Goal: Information Seeking & Learning: Learn about a topic

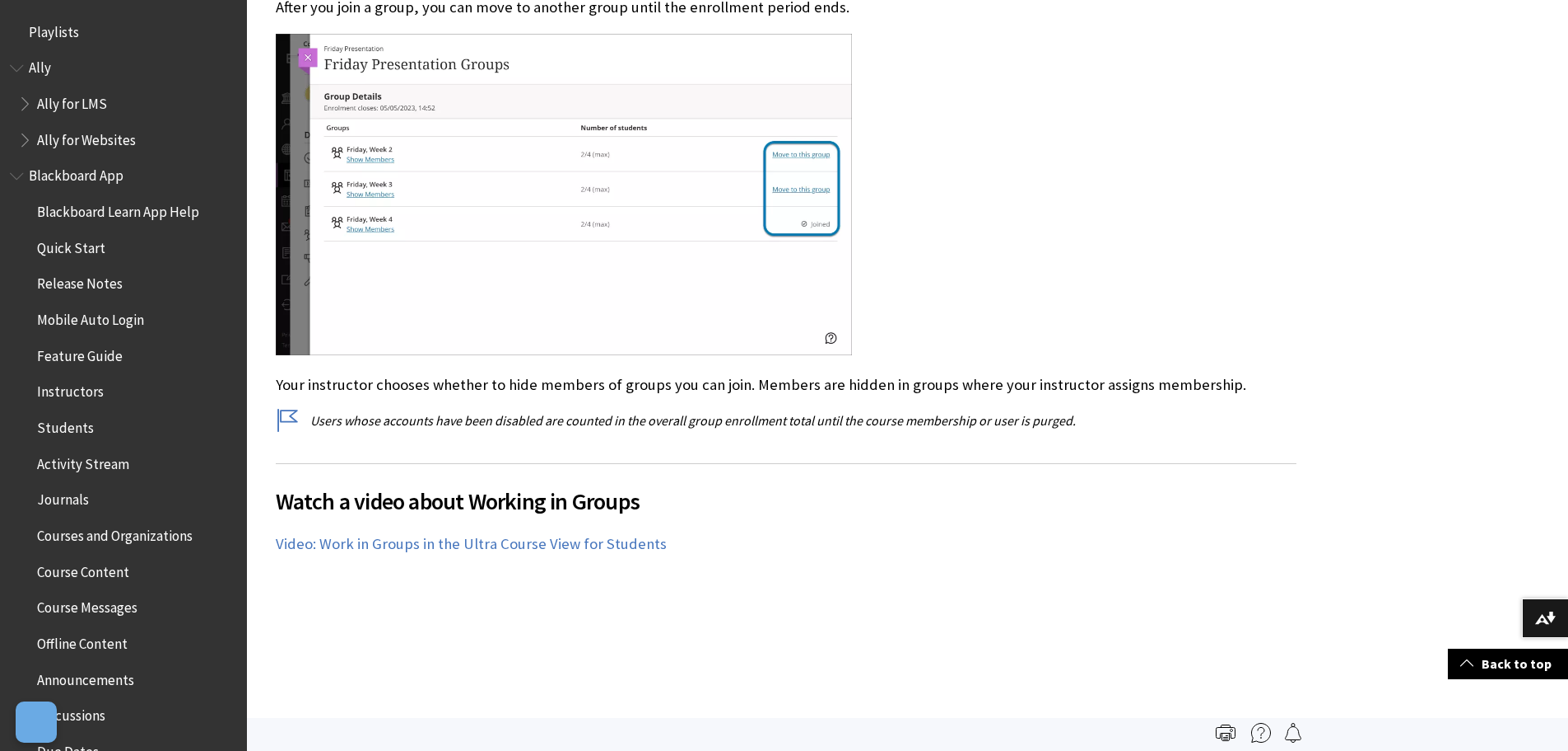
scroll to position [2354, 0]
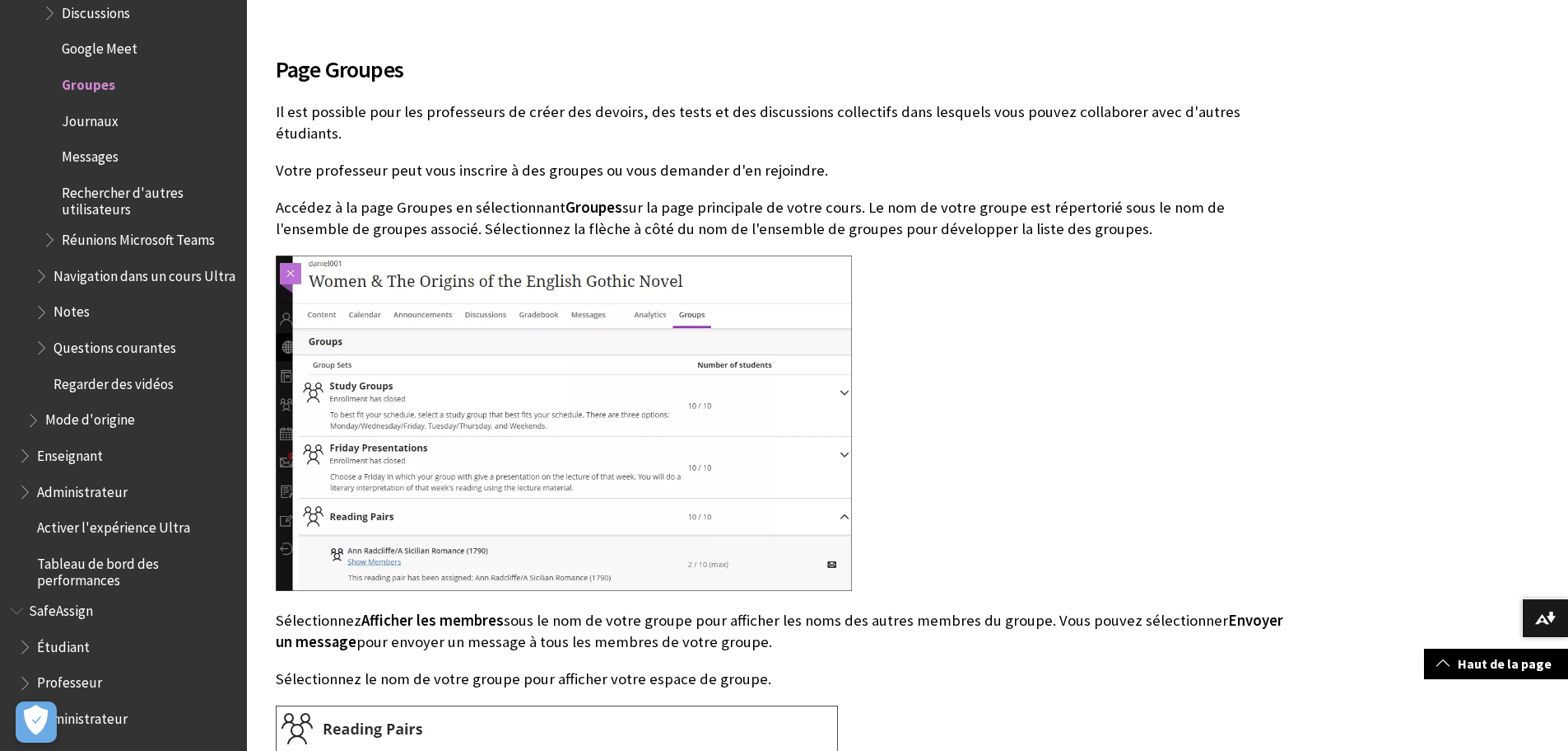
scroll to position [742, 0]
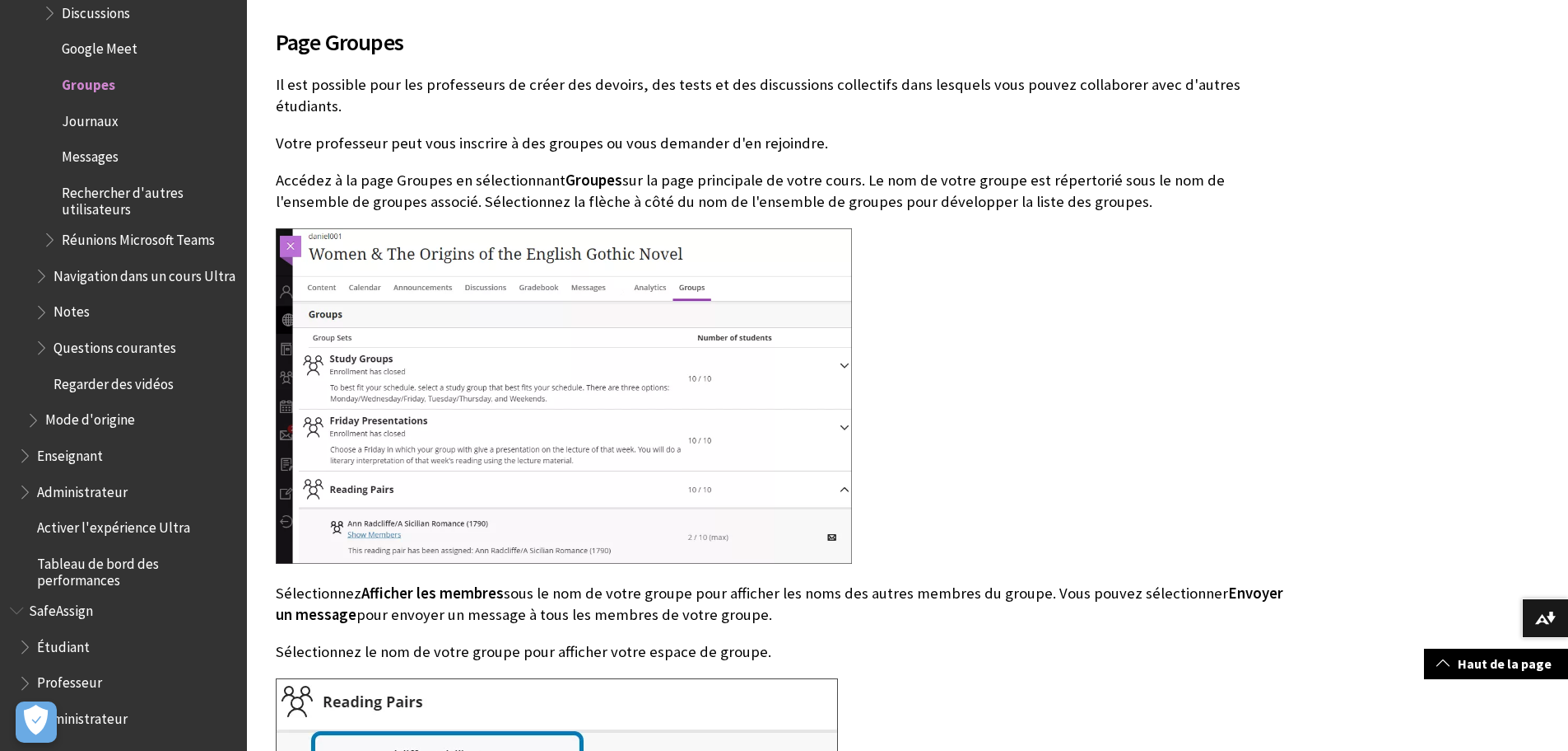
drag, startPoint x: 1101, startPoint y: 274, endPoint x: 938, endPoint y: 272, distance: 163.0
click at [935, 270] on div at bounding box center [786, 397] width 1021 height 339
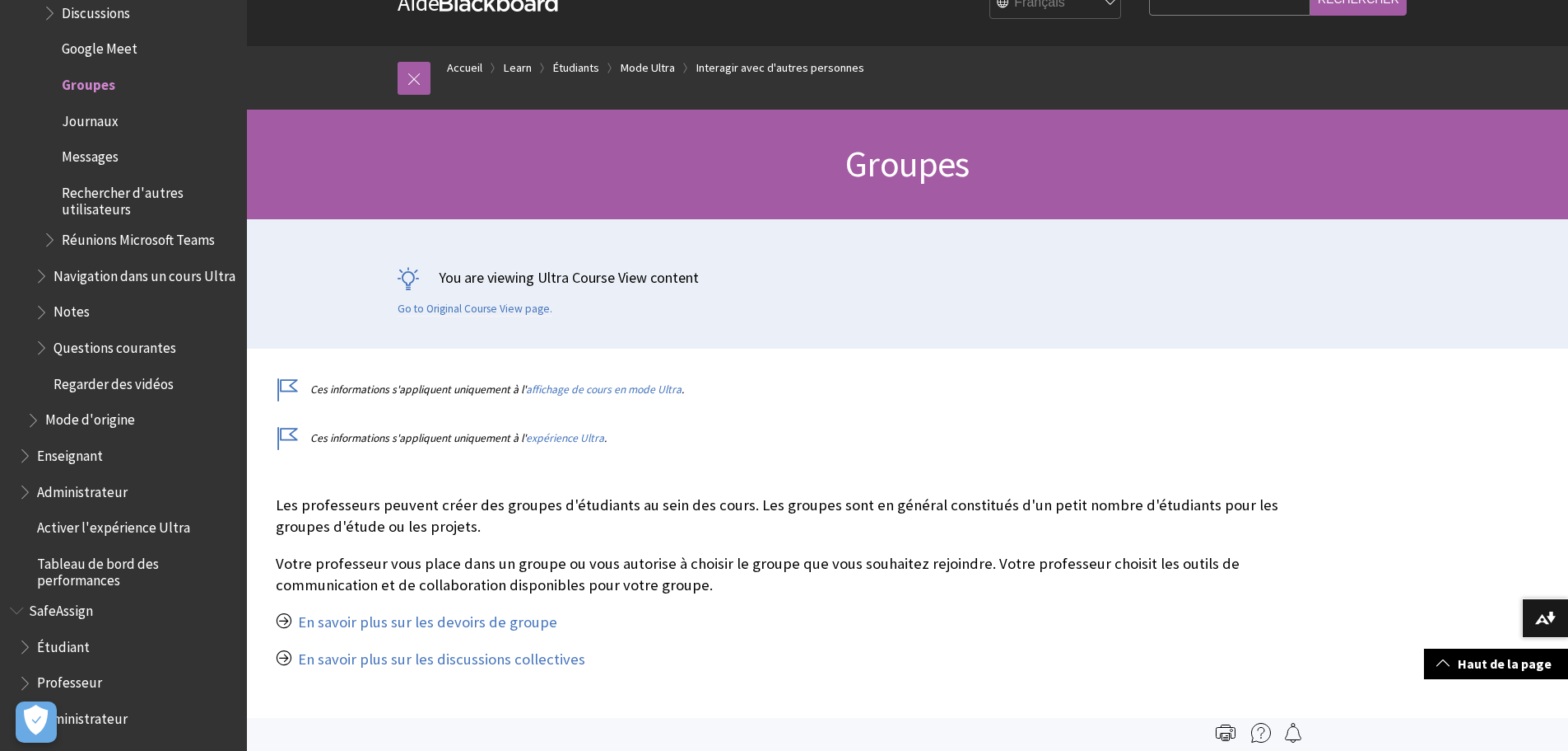
scroll to position [0, 0]
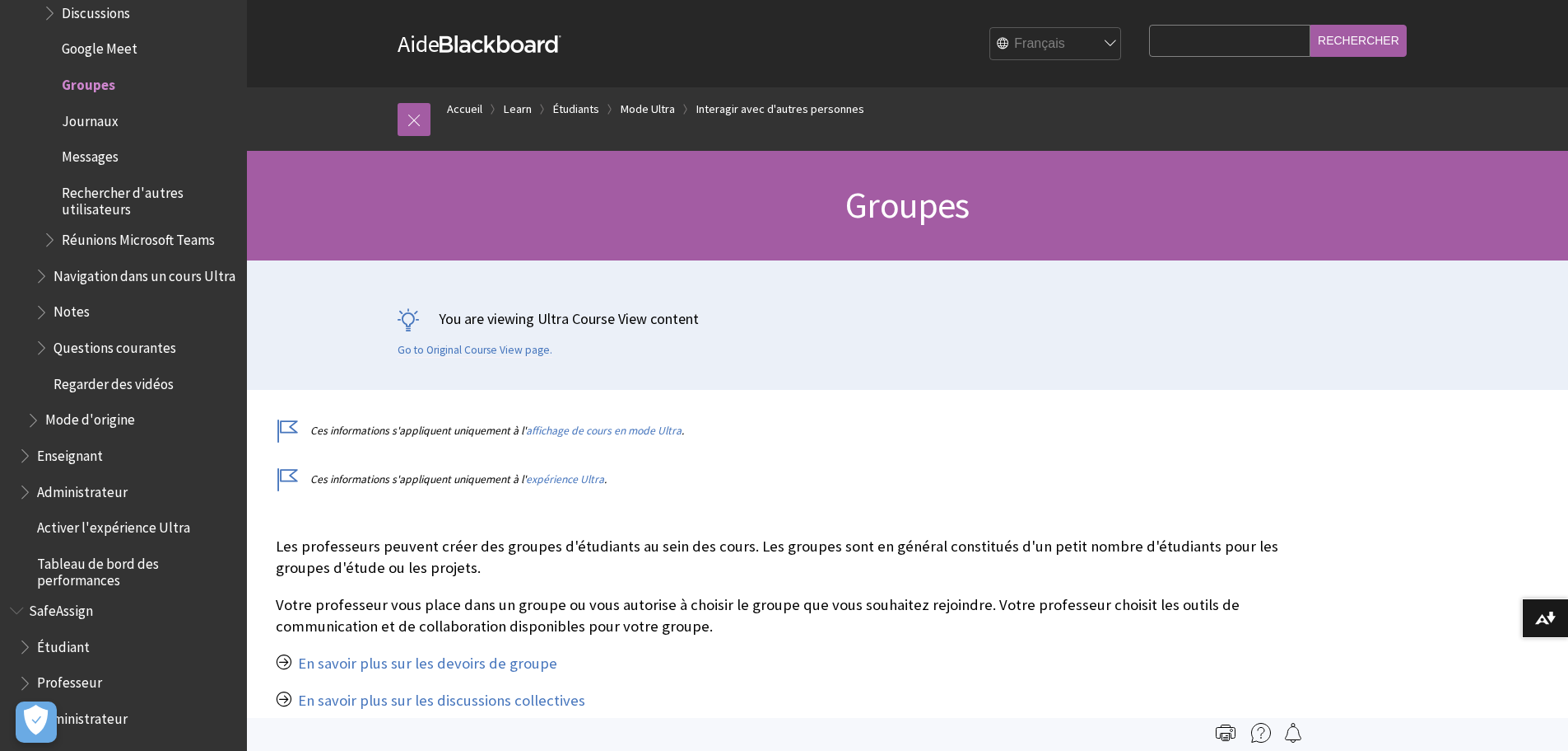
click at [1065, 53] on select "English عربية Català Cymraeg Deutsch Español Suomi Français עברית Italiano 日本語 …" at bounding box center [1056, 44] width 132 height 33
select select "/Learn/Student/Ultra/Interact/Groups"
click at [990, 28] on select "English عربية Català Cymraeg Deutsch Español Suomi Français עברית Italiano 日本語 …" at bounding box center [1056, 44] width 132 height 33
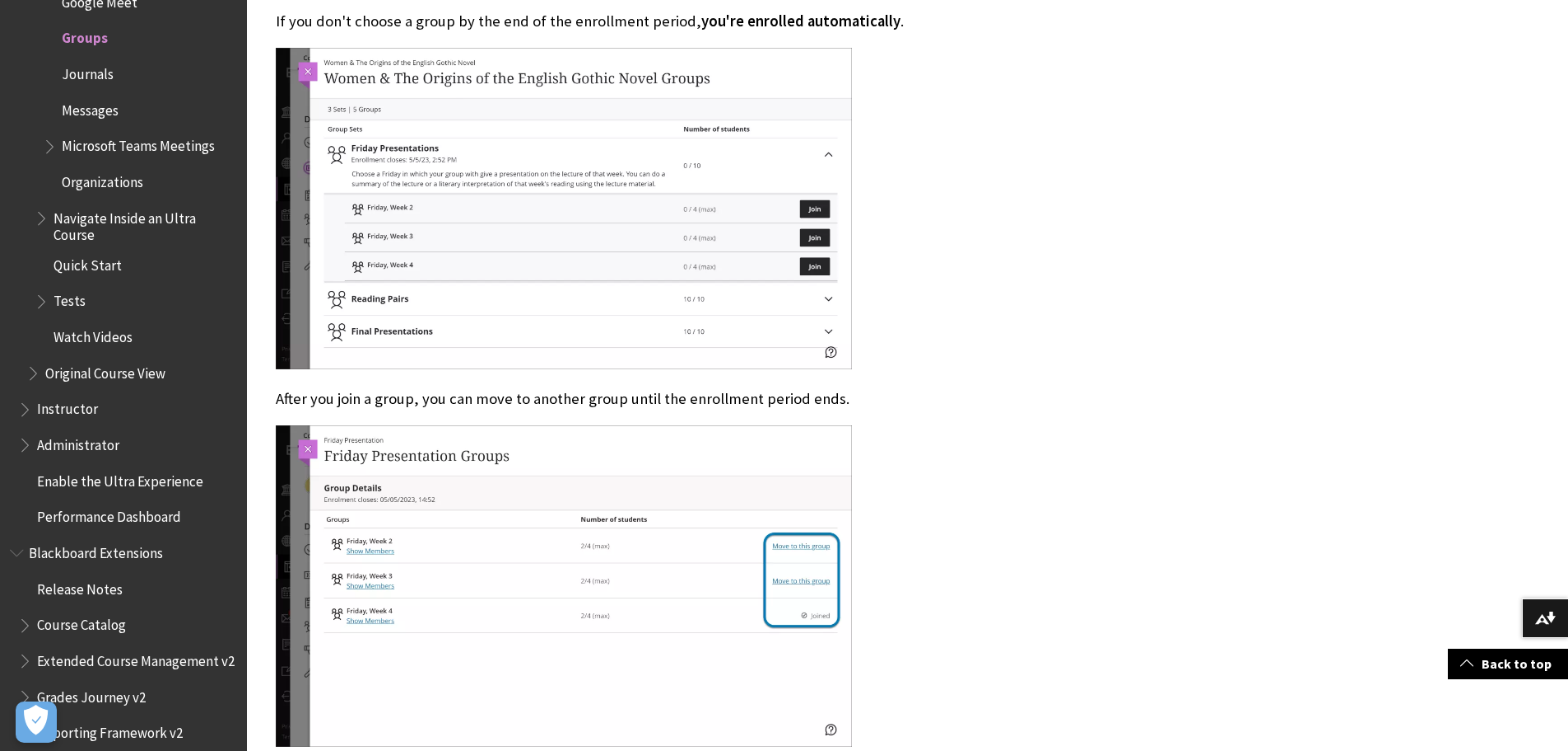
scroll to position [3378, 0]
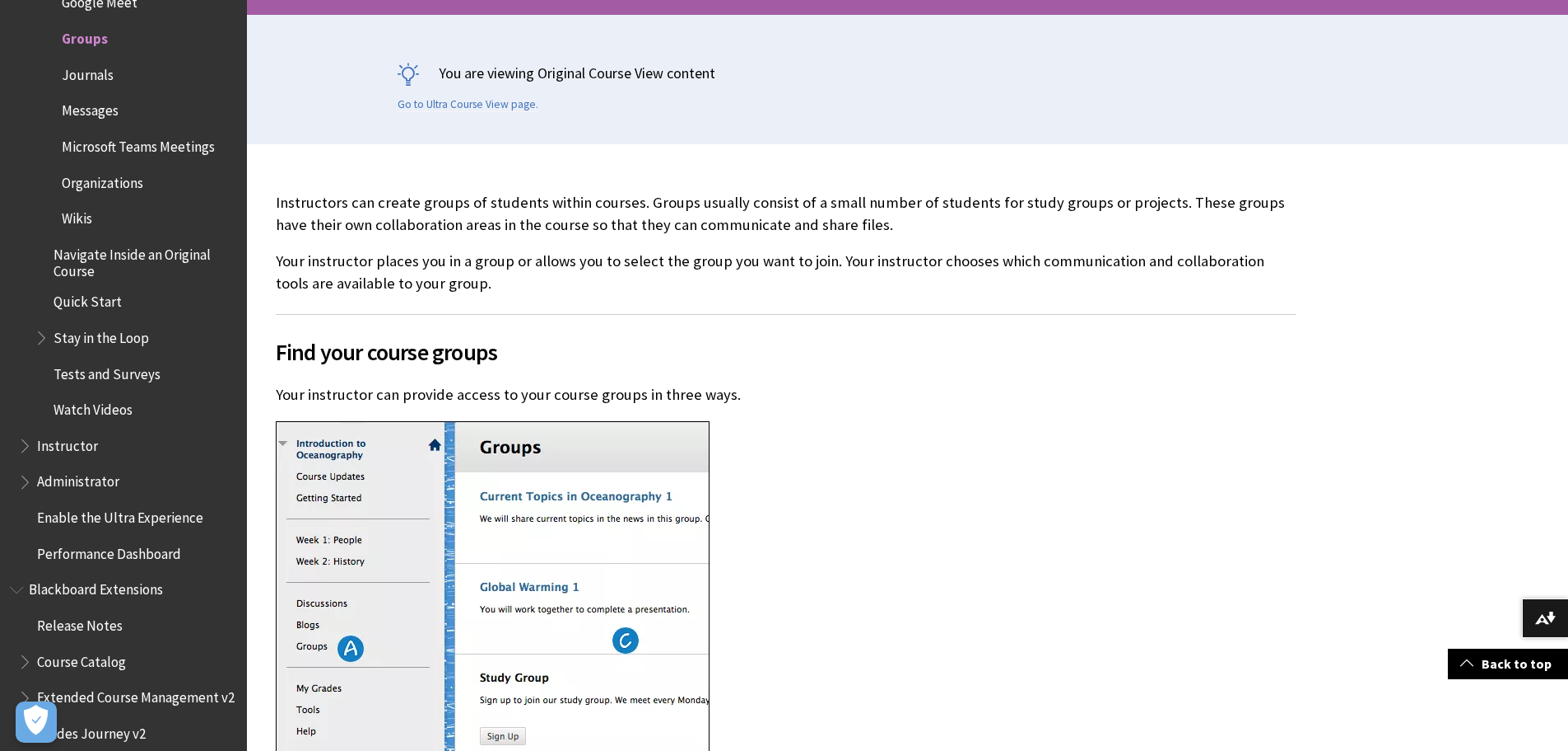
scroll to position [412, 0]
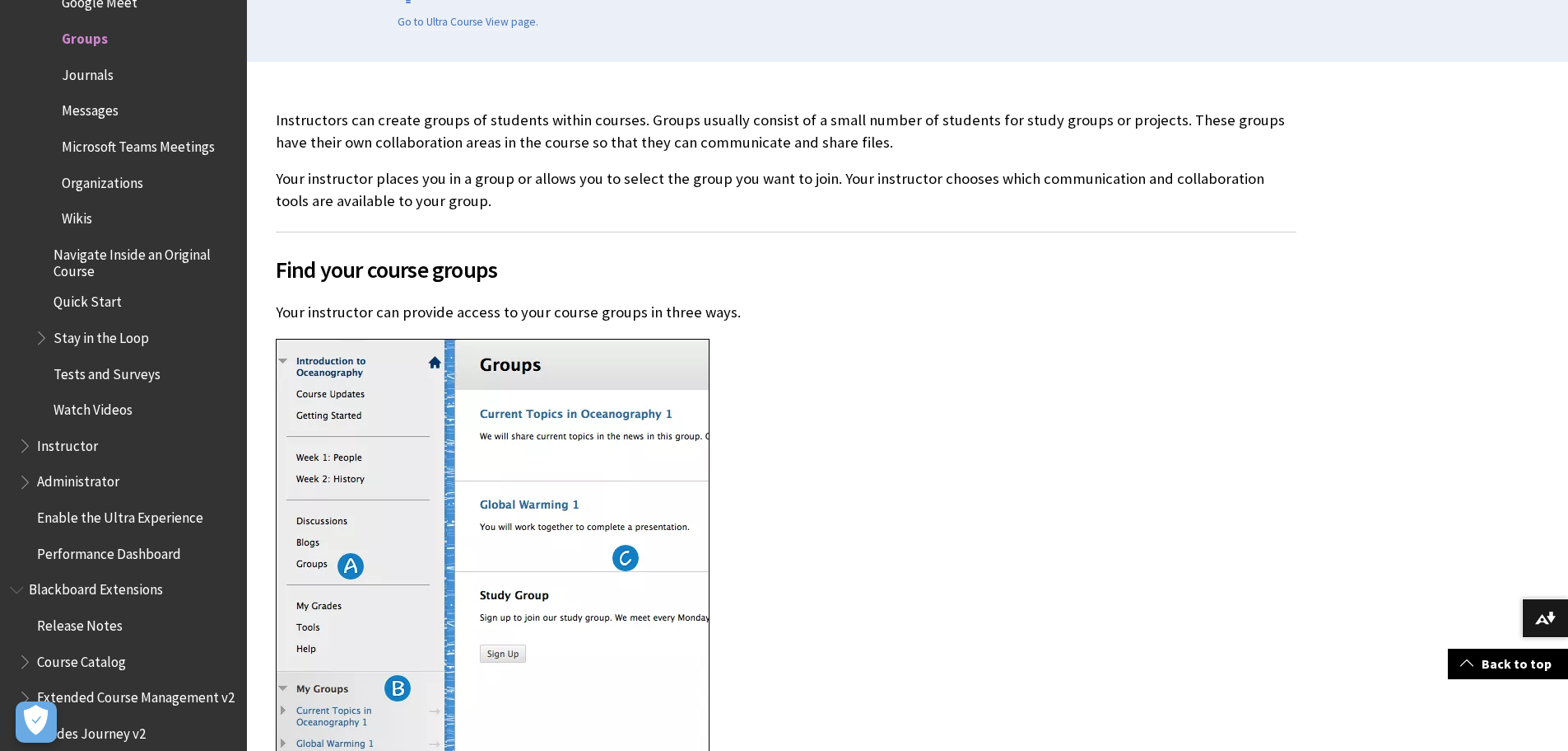
drag, startPoint x: 1032, startPoint y: 409, endPoint x: 985, endPoint y: 409, distance: 47.0
click at [985, 409] on div at bounding box center [786, 547] width 1021 height 417
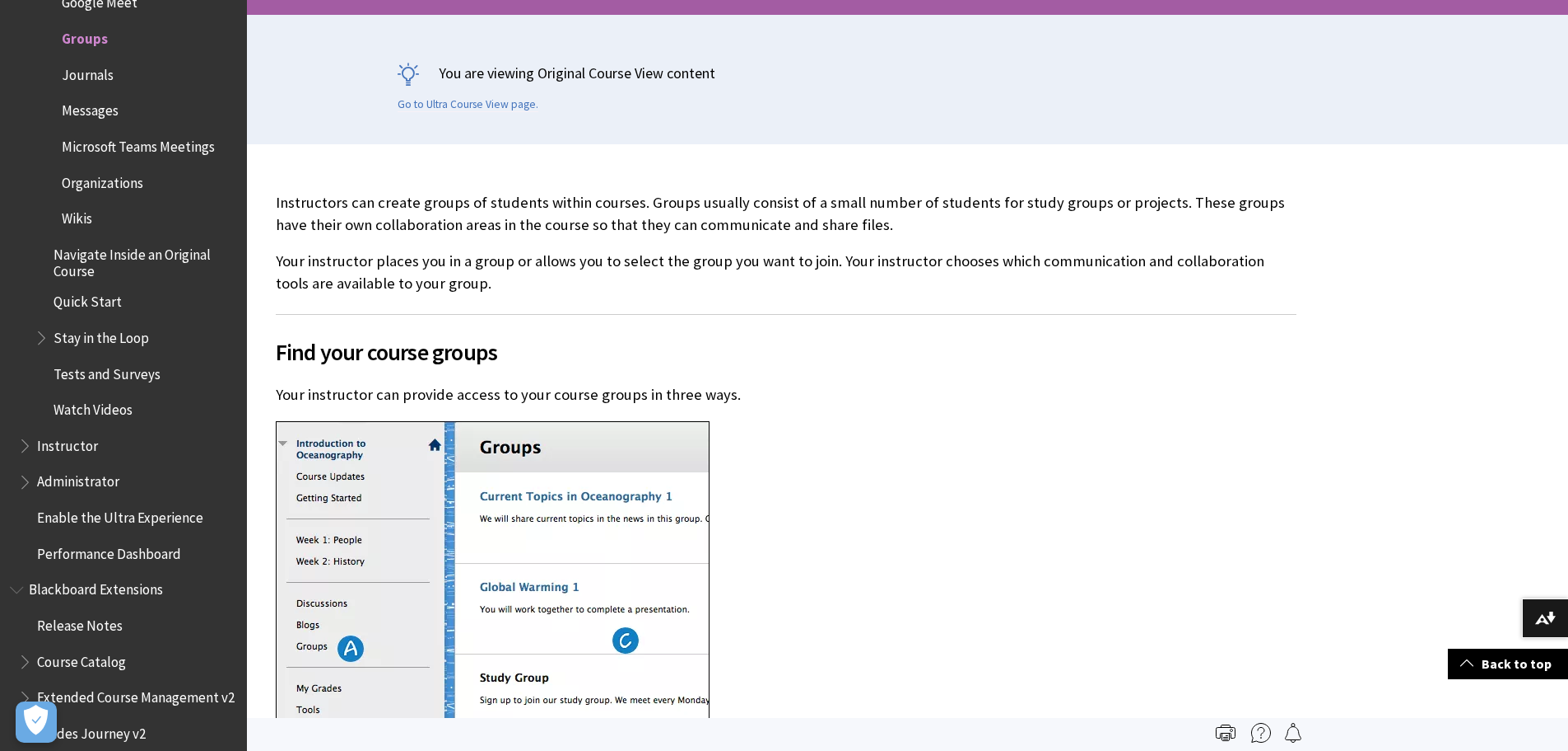
scroll to position [0, 0]
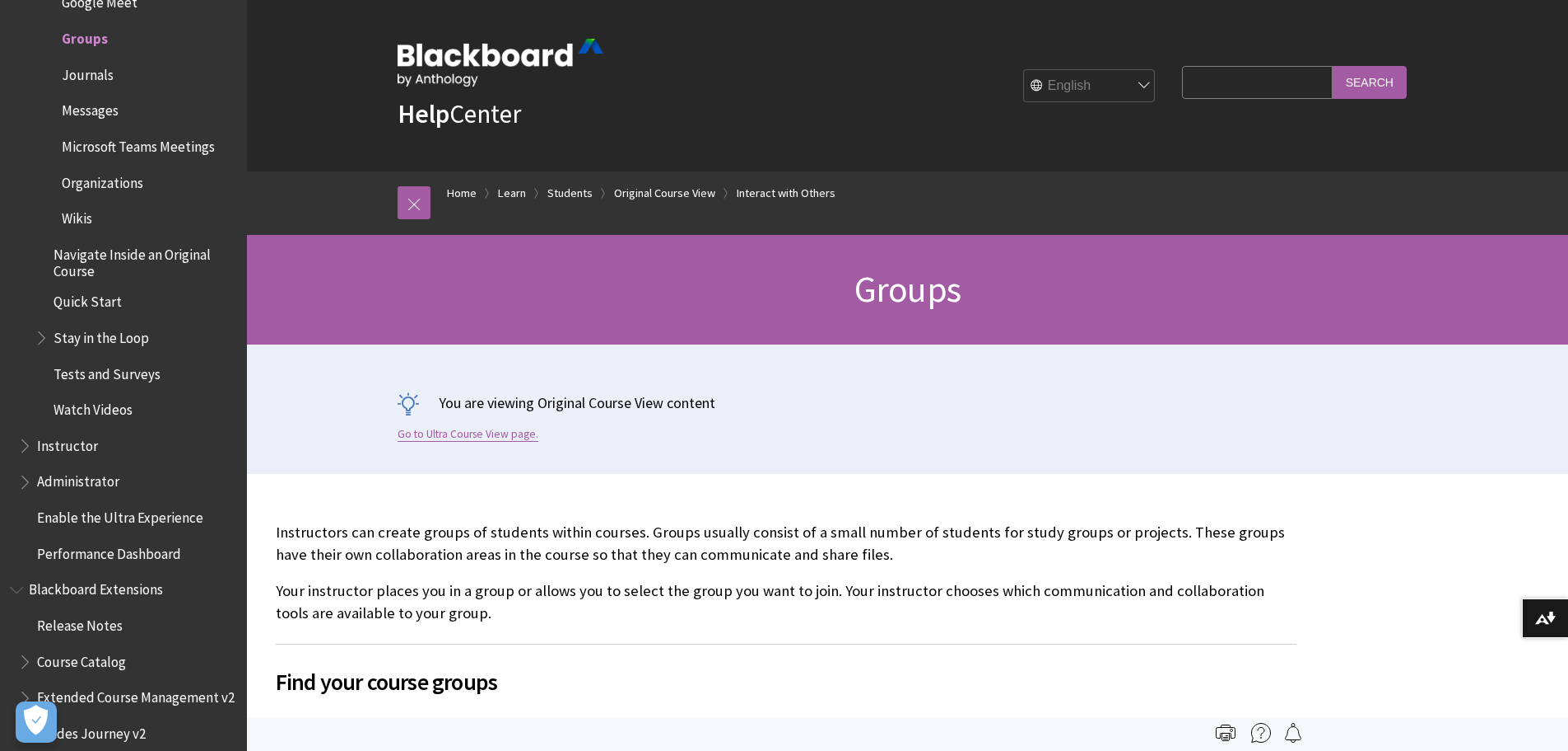
click at [484, 437] on link "Go to Ultra Course View page." at bounding box center [468, 434] width 140 height 15
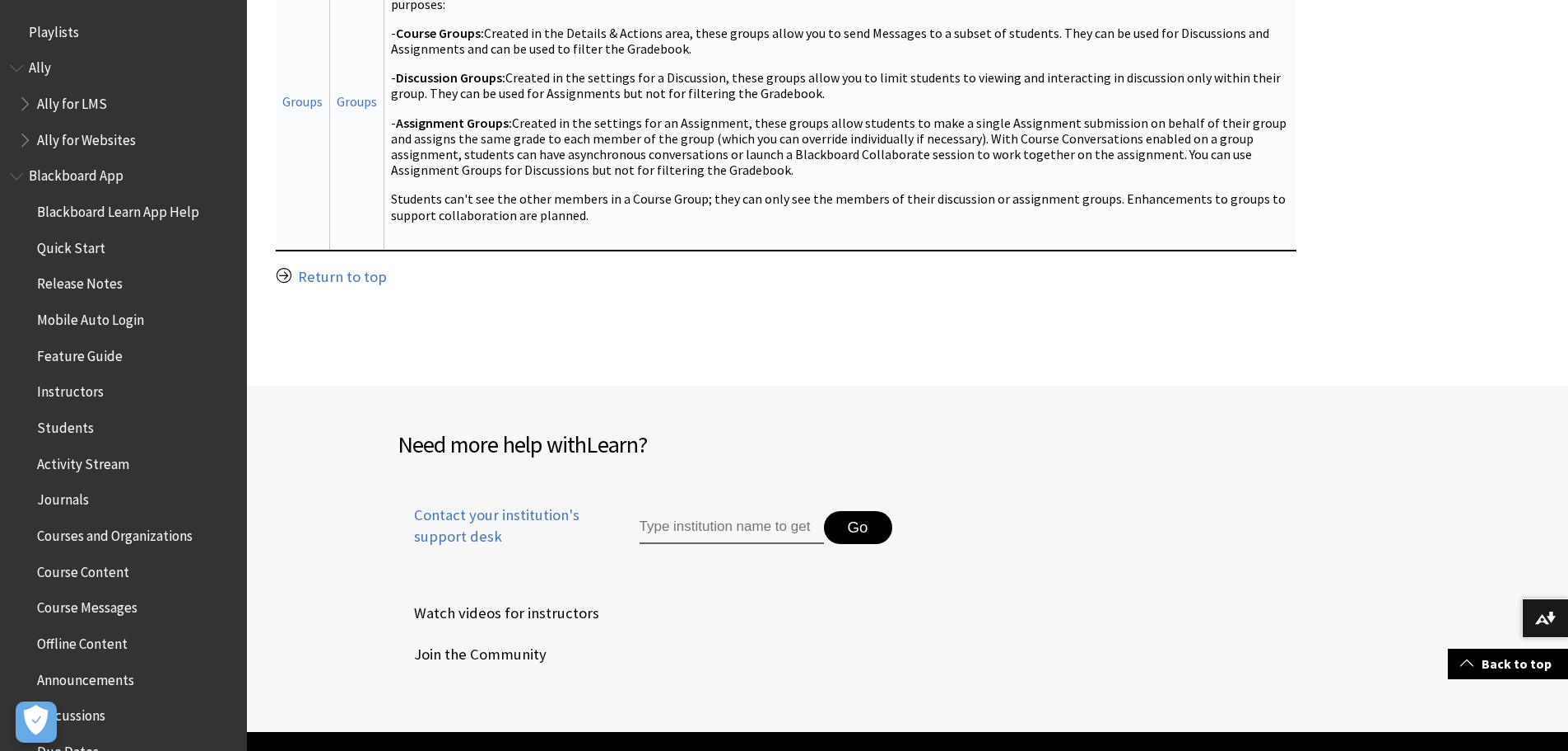
drag, startPoint x: 1015, startPoint y: 299, endPoint x: 776, endPoint y: 168, distance: 272.5
click at [790, 183] on td "Groups can be created manually or generated randomly. They can be created in th…" at bounding box center [840, 102] width 913 height 296
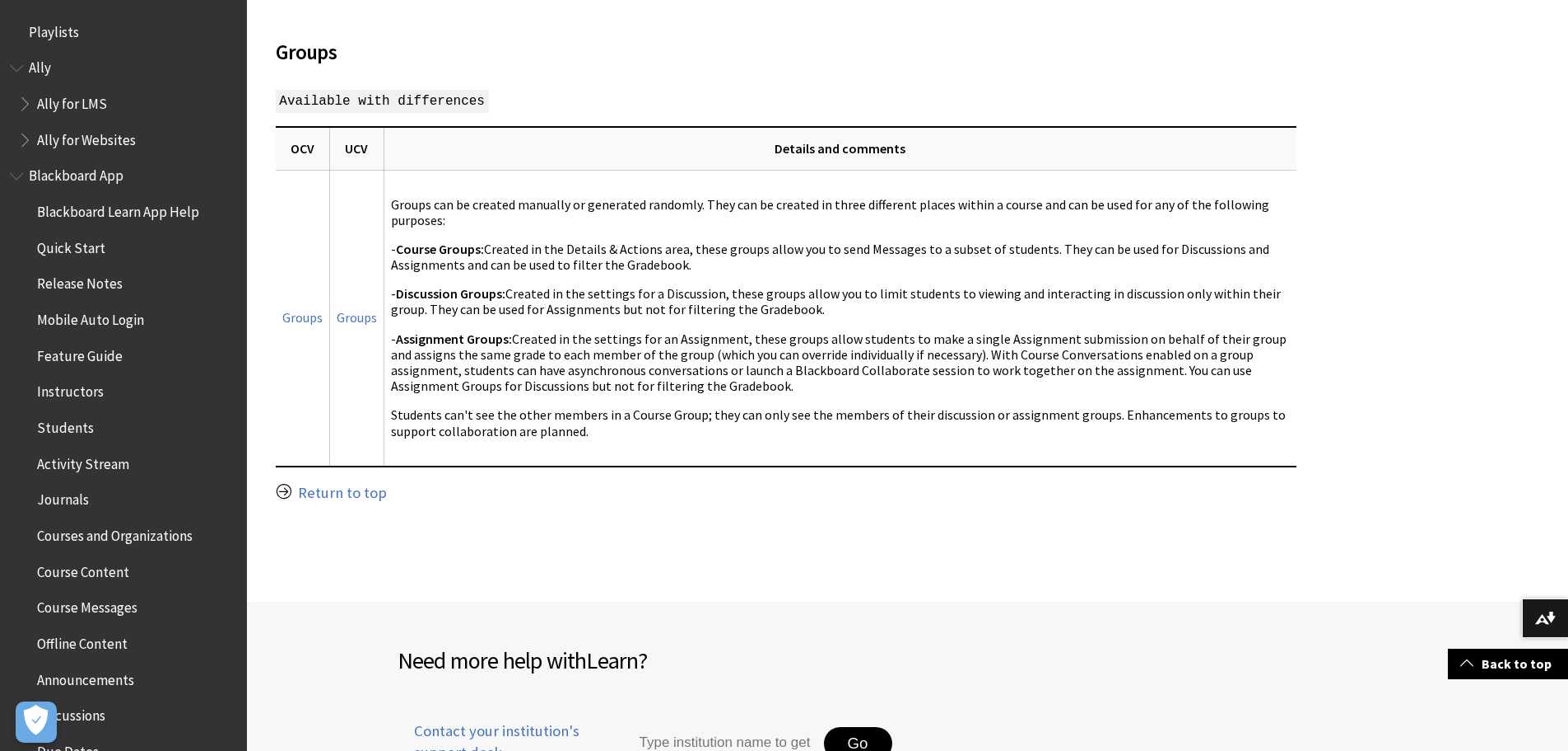
scroll to position [247, 0]
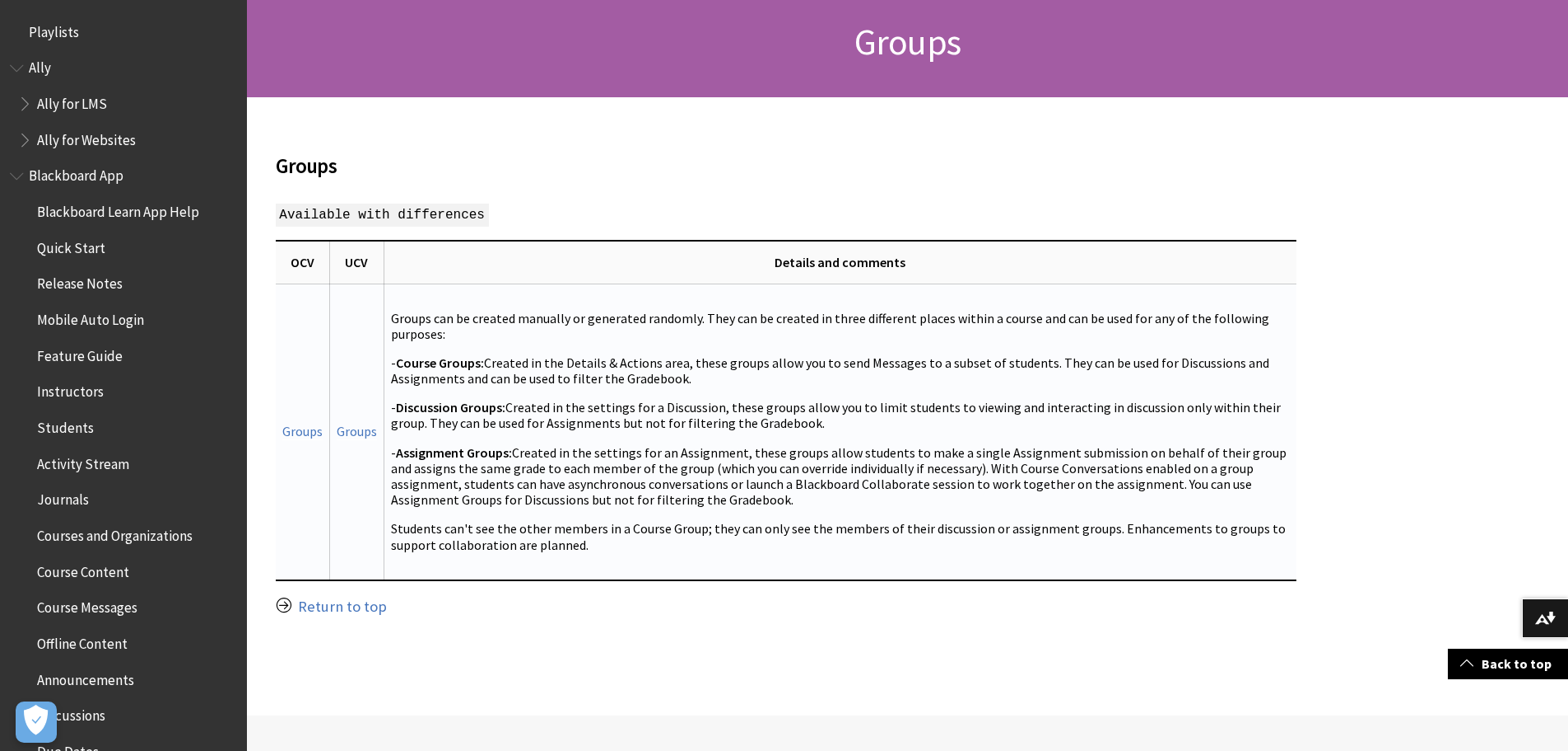
drag, startPoint x: 948, startPoint y: 384, endPoint x: 727, endPoint y: 559, distance: 281.9
click at [728, 562] on td "Groups can be created manually or generated randomly. They can be created in th…" at bounding box center [840, 431] width 913 height 296
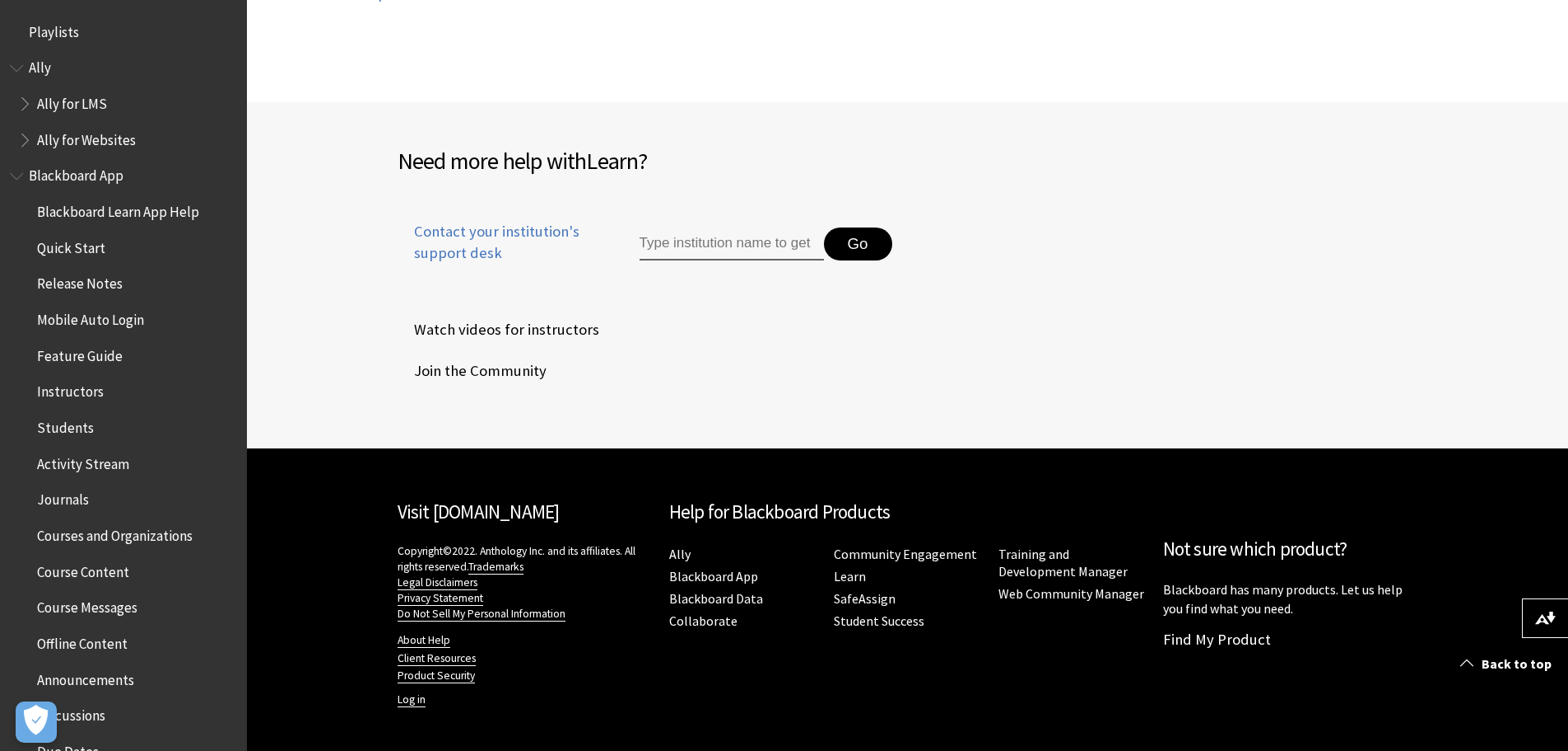
scroll to position [283, 0]
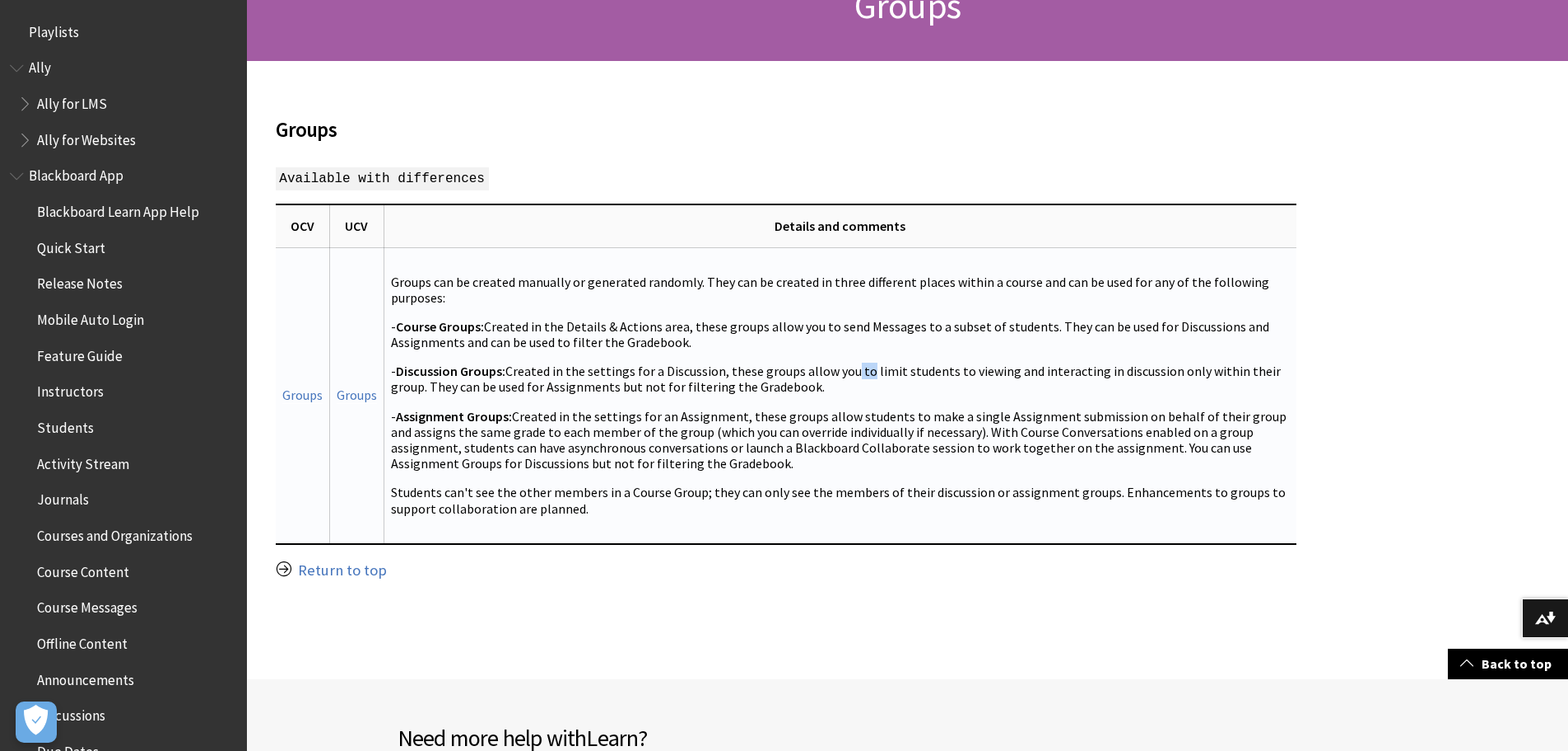
click at [841, 342] on td "Groups can be created manually or generated randomly. They can be created in th…" at bounding box center [840, 395] width 913 height 296
drag, startPoint x: 762, startPoint y: 482, endPoint x: 614, endPoint y: 632, distance: 210.7
click at [614, 632] on div "Groups Available with differences Groups OCV UCV Details and comments" at bounding box center [785, 370] width 1078 height 618
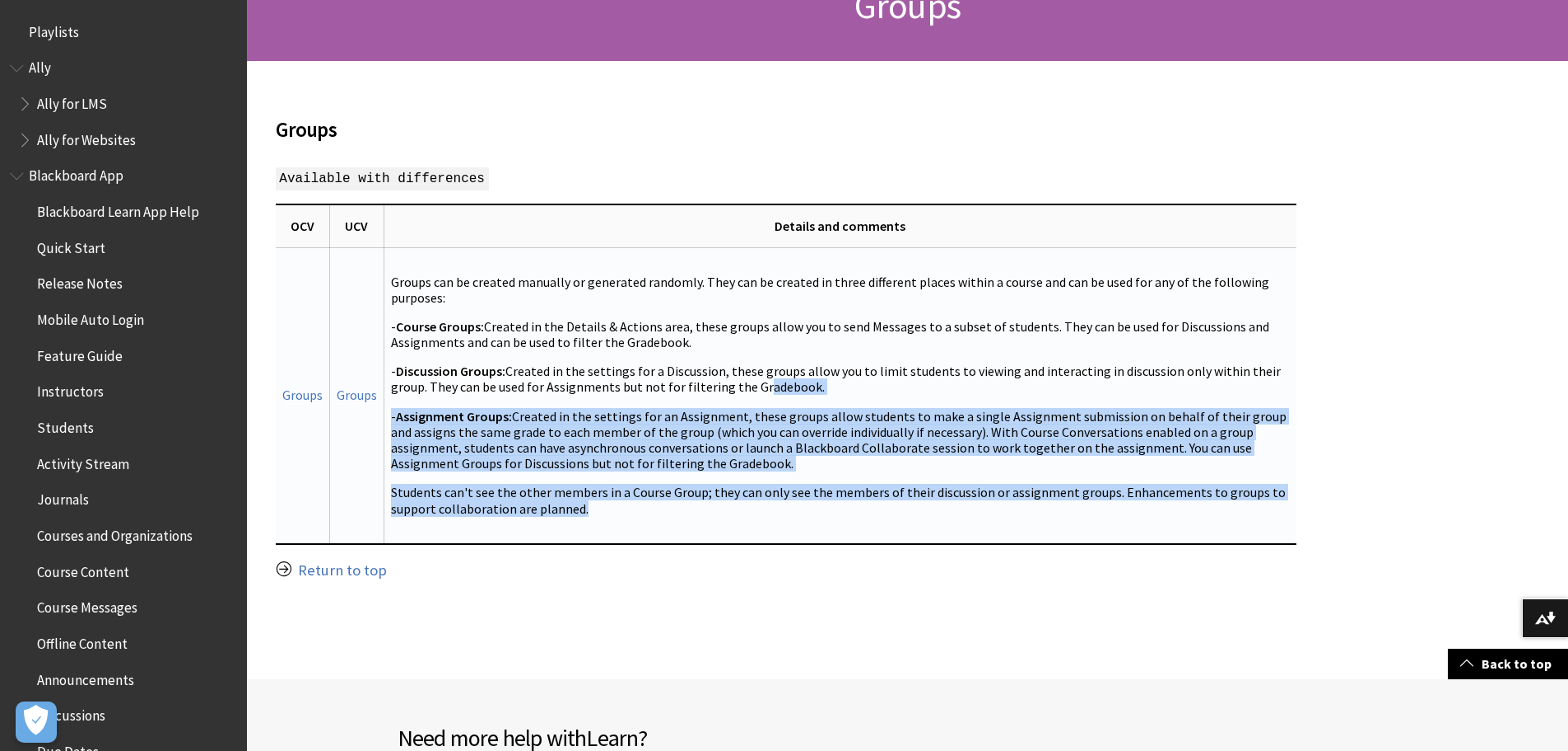
drag, startPoint x: 886, startPoint y: 367, endPoint x: 712, endPoint y: 535, distance: 241.9
click at [712, 535] on td "Groups can be created manually or generated randomly. They can be created in th…" at bounding box center [840, 395] width 913 height 296
click at [717, 535] on td "Groups can be created manually or generated randomly. They can be created in th…" at bounding box center [840, 395] width 913 height 296
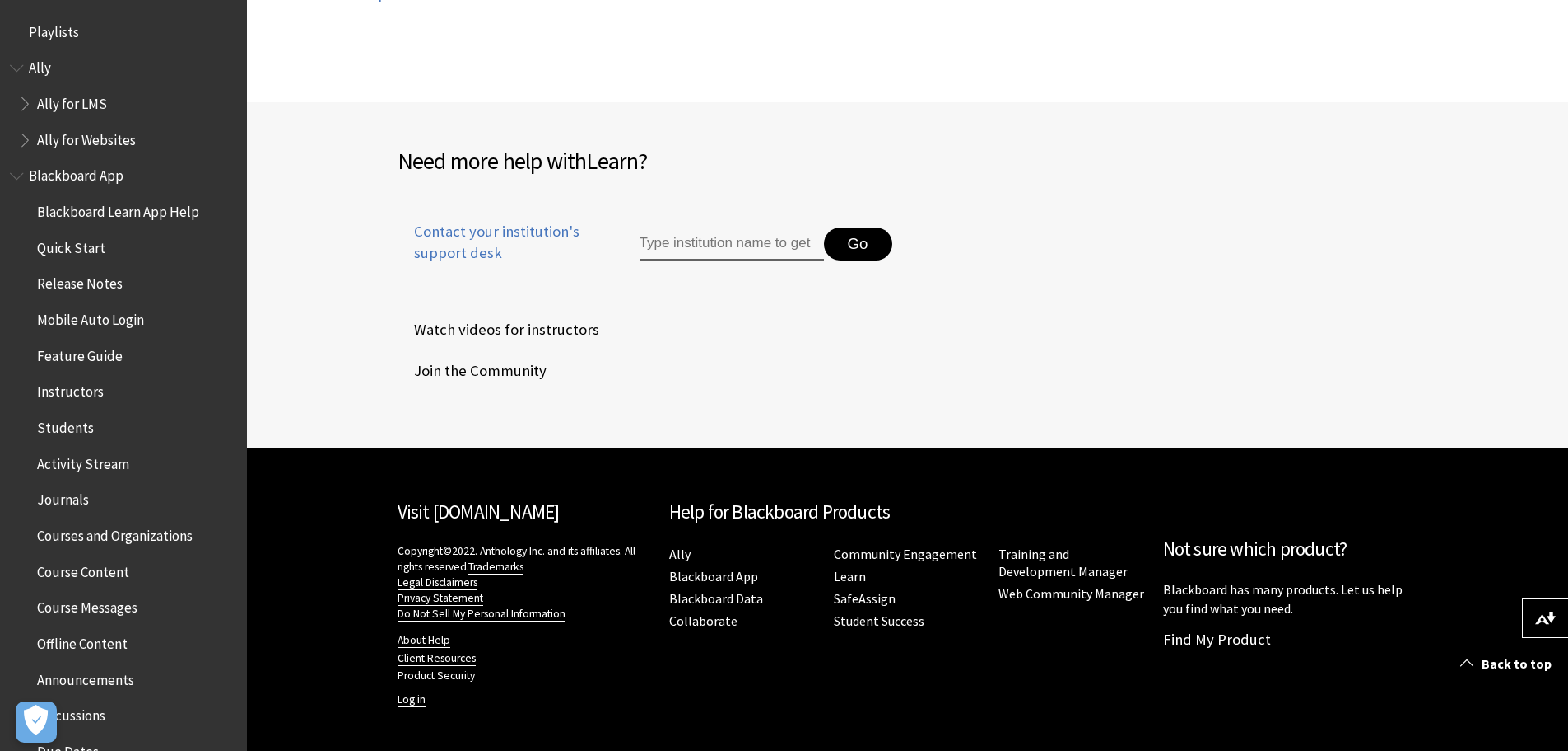
scroll to position [201, 0]
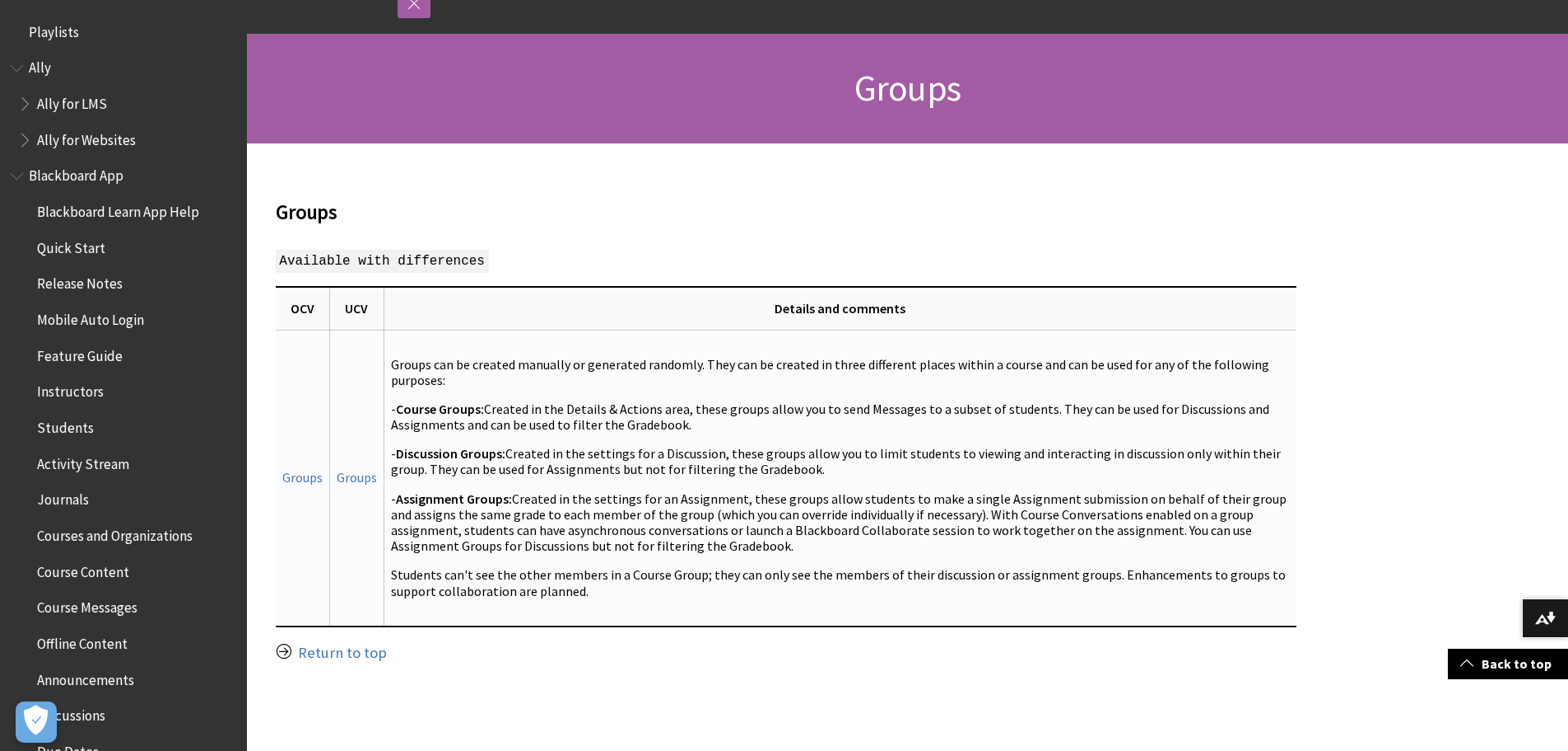
drag, startPoint x: 923, startPoint y: 511, endPoint x: 789, endPoint y: 548, distance: 139.0
click at [797, 548] on p "- Assignment Groups: Created in the settings for an Assignment, these groups al…" at bounding box center [841, 522] width 900 height 63
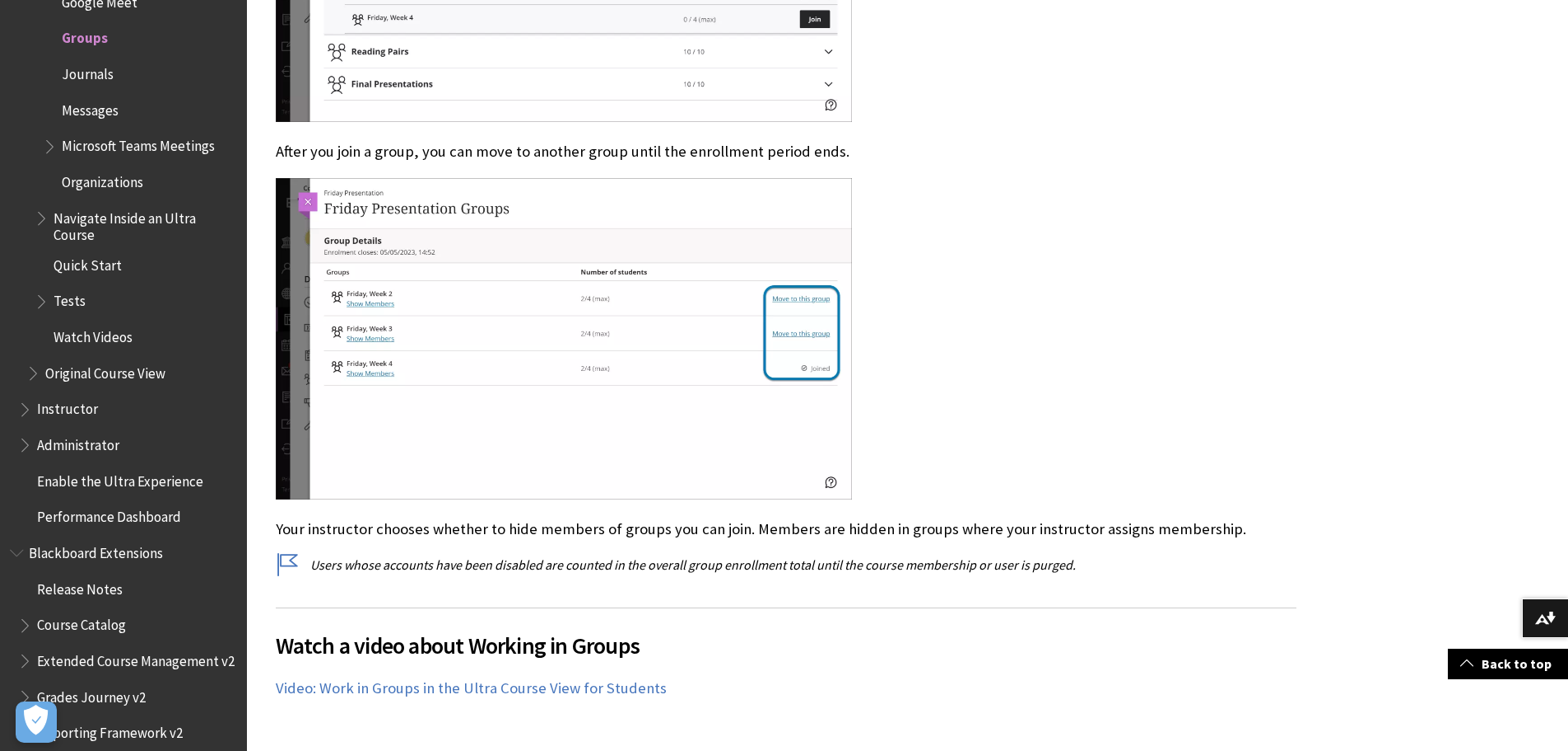
scroll to position [3130, 0]
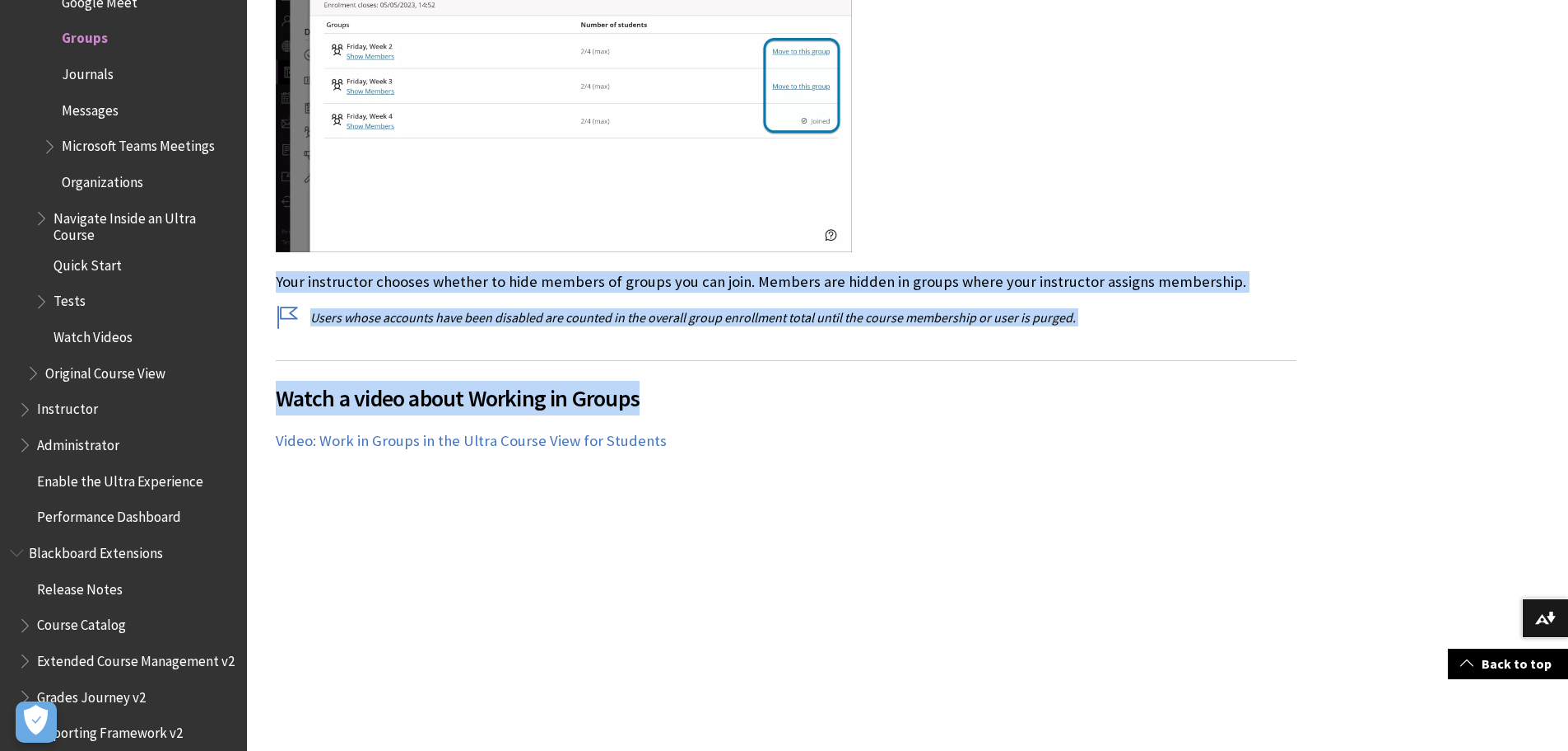
drag, startPoint x: 1170, startPoint y: 211, endPoint x: 1188, endPoint y: 364, distance: 154.1
click at [1263, 273] on p "Your instructor chooses whether to hide members of groups you can join. Members…" at bounding box center [786, 281] width 1021 height 22
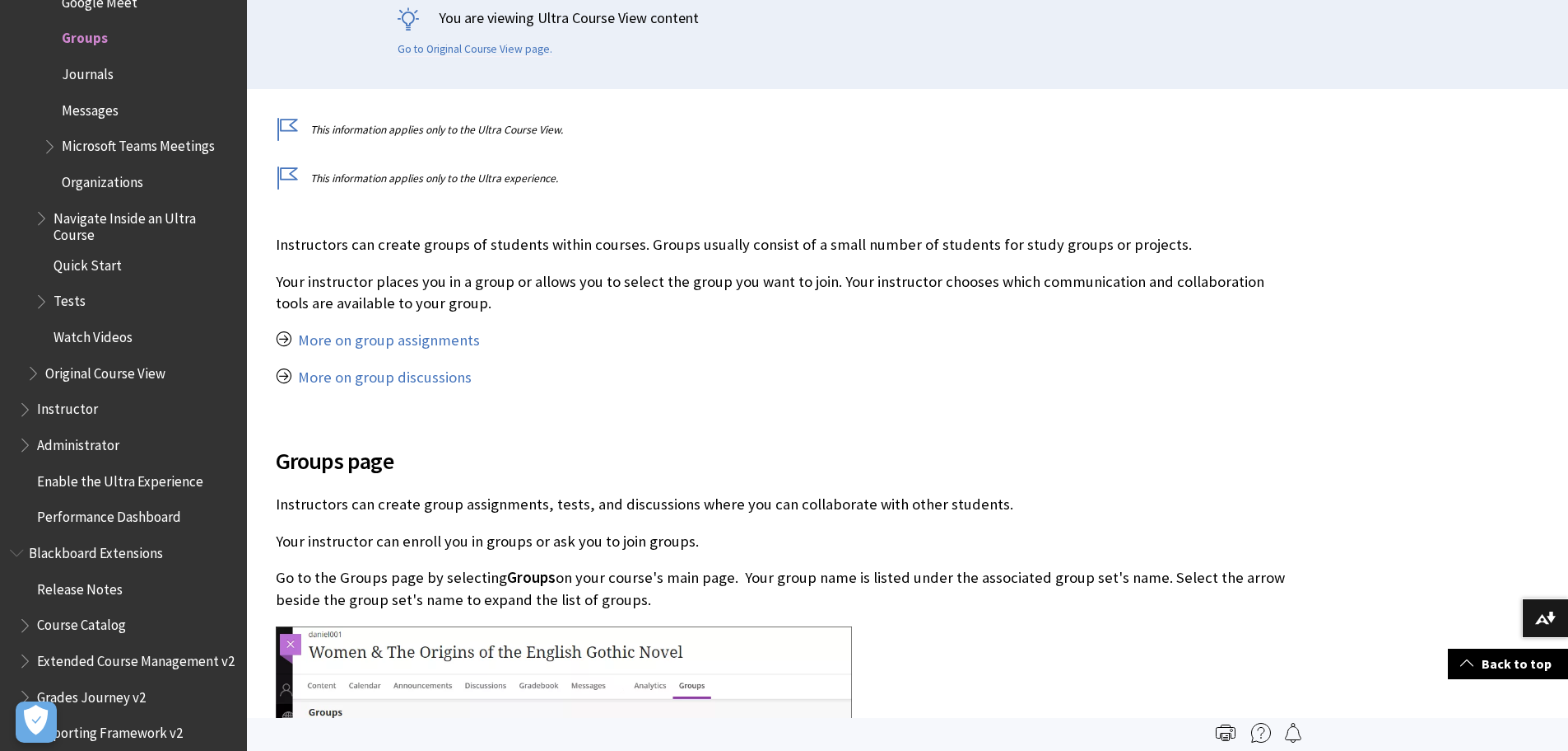
scroll to position [165, 0]
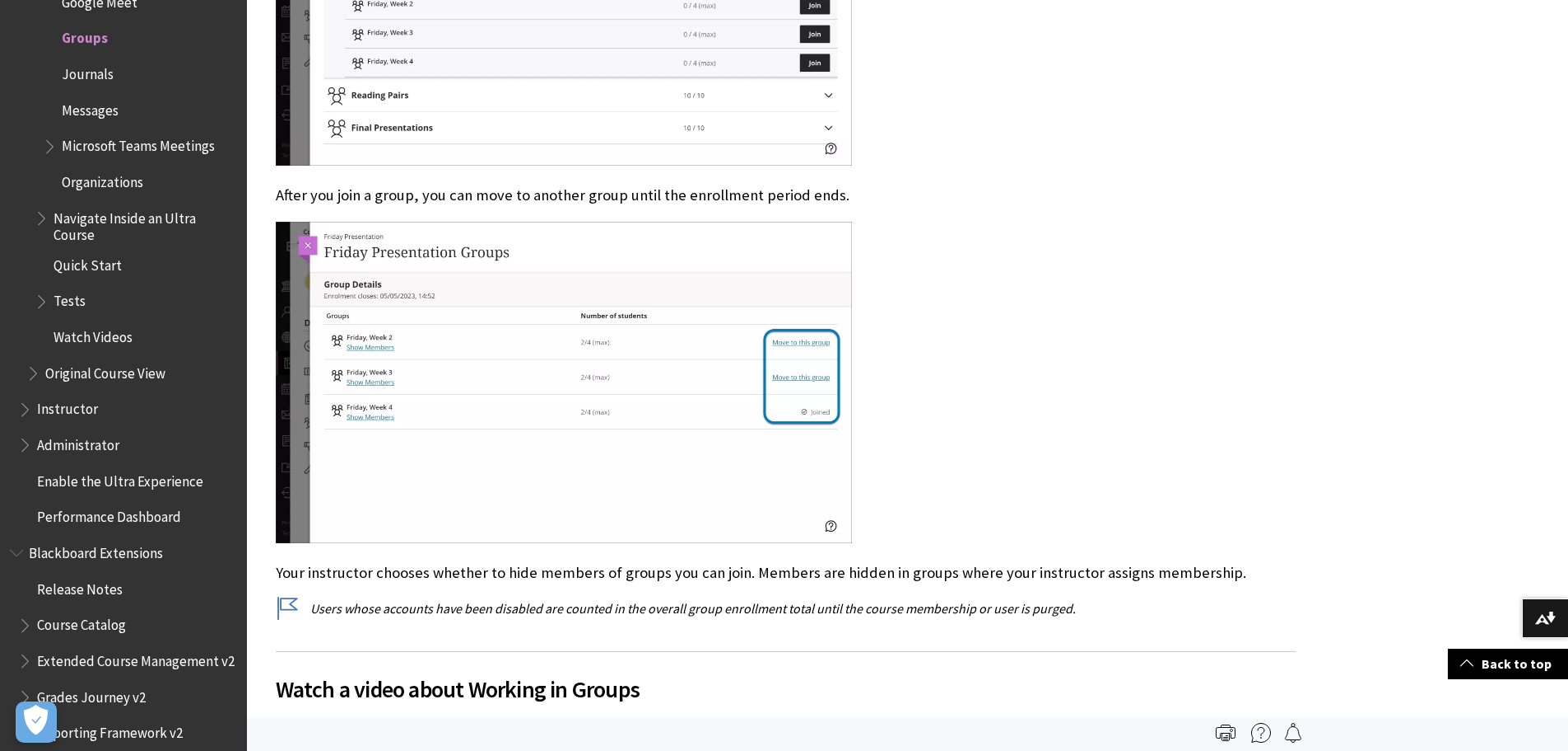
scroll to position [2389, 0]
